Goal: Information Seeking & Learning: Understand process/instructions

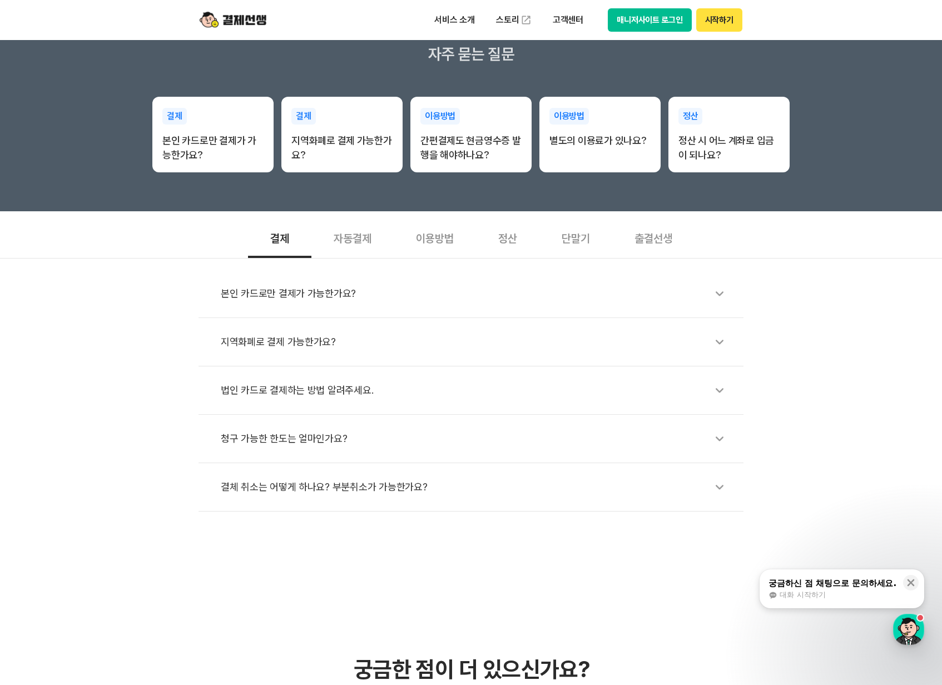
scroll to position [211, 0]
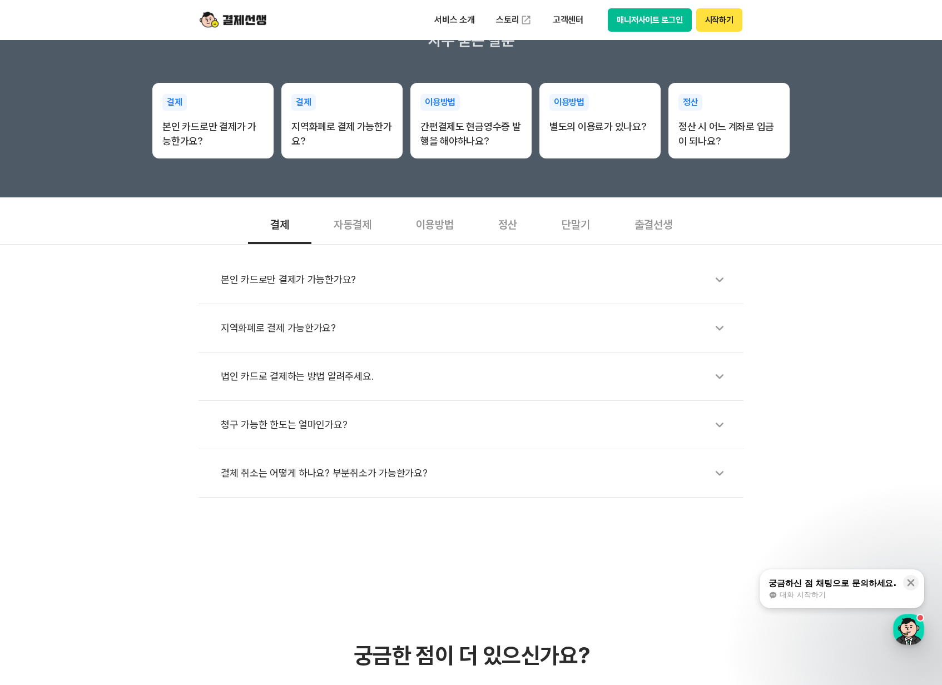
click at [276, 378] on div "법인 카드로 결제하는 방법 알려주세요." at bounding box center [477, 377] width 512 height 26
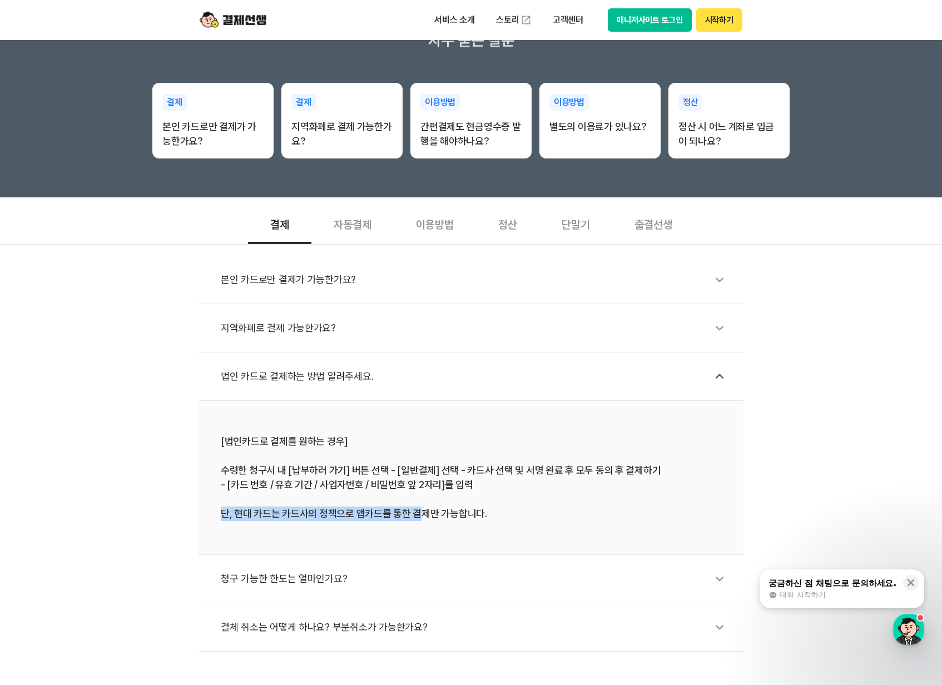
drag, startPoint x: 222, startPoint y: 513, endPoint x: 421, endPoint y: 517, distance: 198.6
click at [421, 517] on div "[법인카드로 결제를 원하는 경우] 수령한 청구서 내 [납부하러 가기] 버튼 선택 - [일반결제] 선택 - 카드사 선택 및 서명 완료 후 모두 …" at bounding box center [471, 477] width 501 height 87
click at [544, 516] on div "[법인카드로 결제를 원하는 경우] 수령한 청구서 내 [납부하러 가기] 버튼 선택 - [일반결제] 선택 - 카드사 선택 및 서명 완료 후 모두 …" at bounding box center [471, 477] width 501 height 87
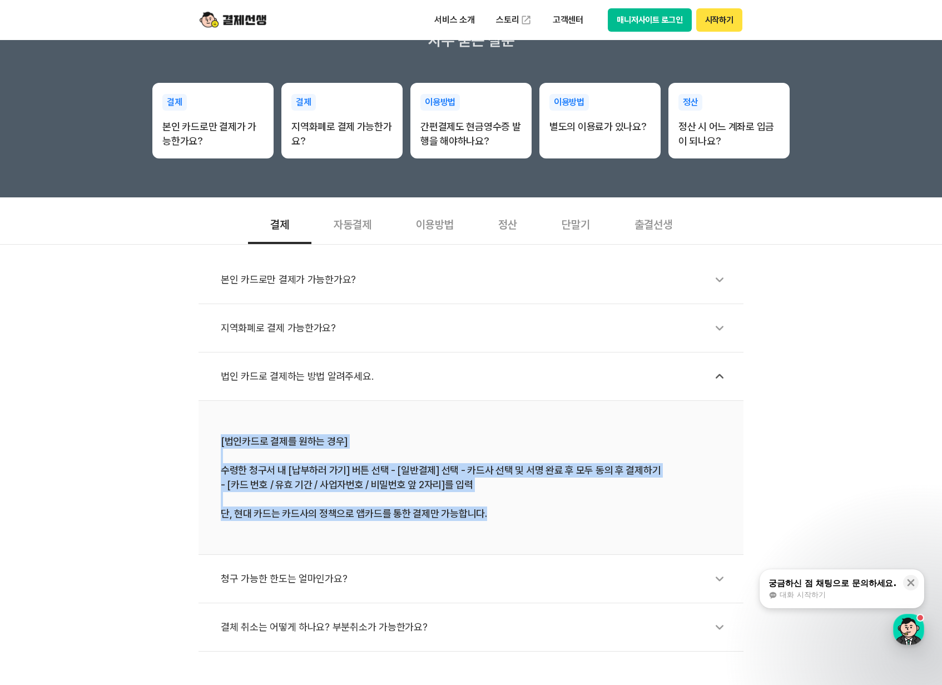
drag, startPoint x: 482, startPoint y: 520, endPoint x: 178, endPoint y: 447, distance: 312.4
click at [178, 447] on div "본인 카드로만 결제가 가능한가요? 지역화폐로 결제 가능한가요? 법인 카드로 결제하는 방법 알려주세요. [법인카드로 결제를 원하는 경우] 수령한…" at bounding box center [471, 448] width 942 height 408
click at [145, 522] on div "본인 카드로만 결제가 가능한가요? 지역화폐로 결제 가능한가요? 법인 카드로 결제하는 방법 알려주세요. [법인카드로 결제를 원하는 경우] 수령한…" at bounding box center [471, 448] width 942 height 408
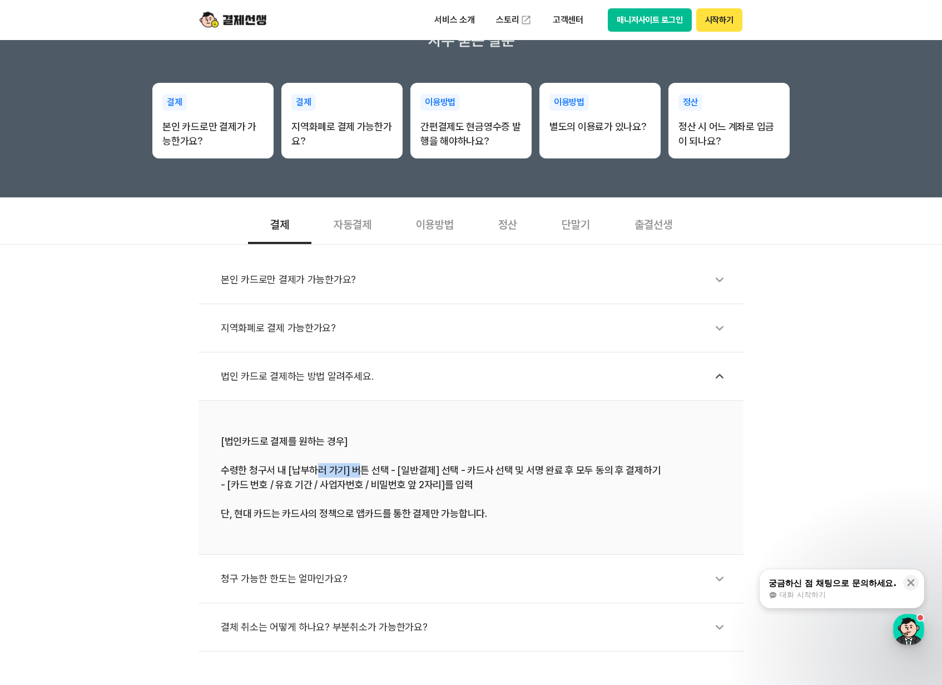
drag, startPoint x: 324, startPoint y: 474, endPoint x: 355, endPoint y: 476, distance: 31.2
click at [355, 476] on div "[법인카드로 결제를 원하는 경우] 수령한 청구서 내 [납부하러 가기] 버튼 선택 - [일반결제] 선택 - 카드사 선택 및 서명 완료 후 모두 …" at bounding box center [471, 477] width 501 height 87
drag, startPoint x: 300, startPoint y: 484, endPoint x: 334, endPoint y: 486, distance: 34.6
click at [332, 486] on div "[법인카드로 결제를 원하는 경우] 수령한 청구서 내 [납부하러 가기] 버튼 선택 - [일반결제] 선택 - 카드사 선택 및 서명 완료 후 모두 …" at bounding box center [471, 477] width 501 height 87
drag, startPoint x: 250, startPoint y: 516, endPoint x: 492, endPoint y: 523, distance: 241.5
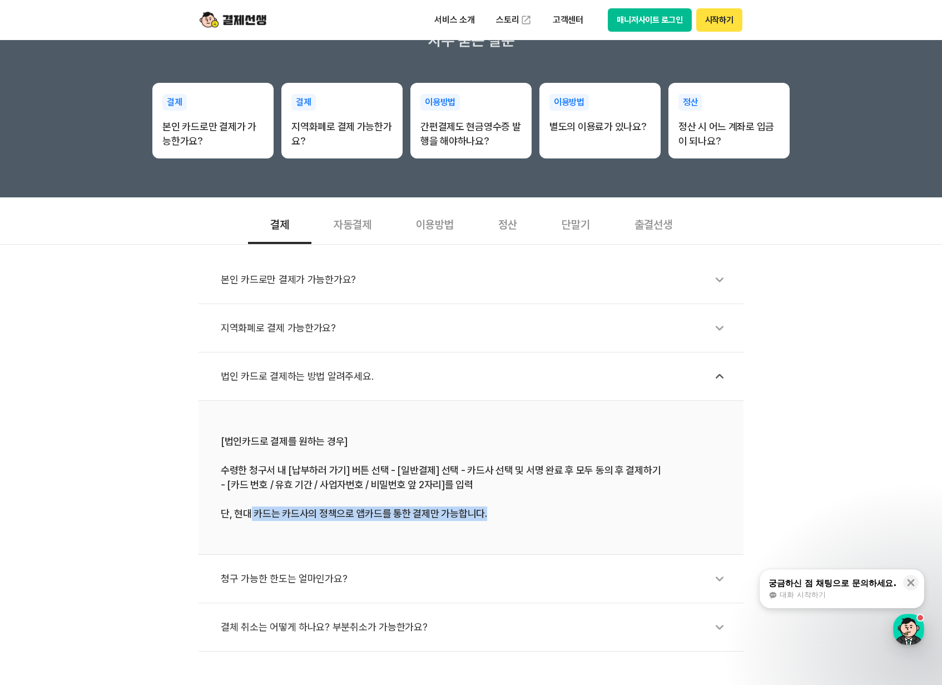
click at [492, 523] on li "[법인카드로 결제를 원하는 경우] 수령한 청구서 내 [납부하러 가기] 버튼 선택 - [일반결제] 선택 - 카드사 선택 및 서명 완료 후 모두 …" at bounding box center [471, 478] width 545 height 154
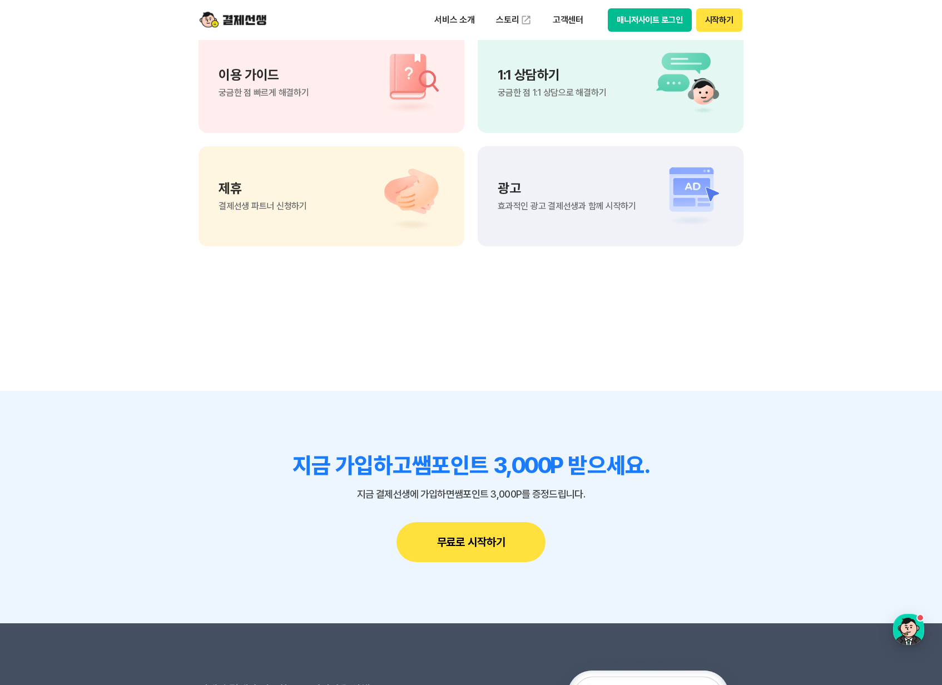
scroll to position [563, 0]
